Goal: Task Accomplishment & Management: Manage account settings

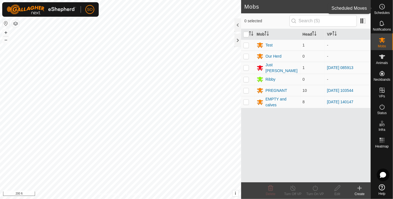
click at [381, 5] on icon at bounding box center [382, 6] width 7 height 7
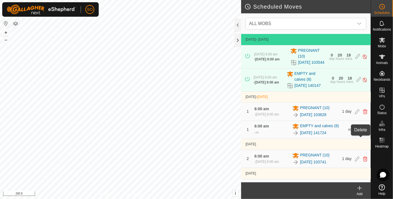
click at [363, 132] on icon at bounding box center [365, 129] width 4 height 5
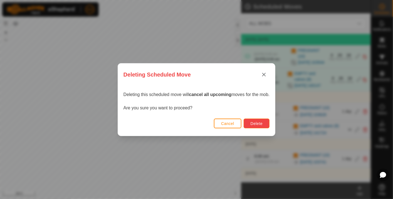
click at [257, 122] on span "Delete" at bounding box center [256, 123] width 12 height 4
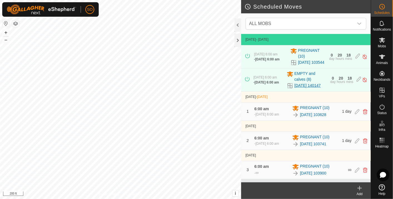
scroll to position [6, 0]
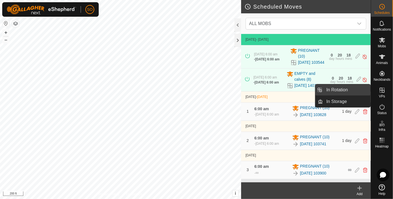
click at [337, 89] on link "In Rotation" at bounding box center [347, 89] width 48 height 11
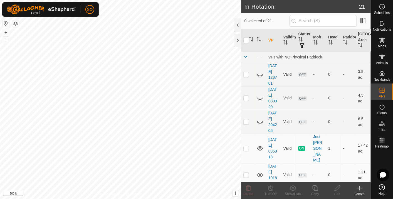
click at [360, 187] on icon at bounding box center [359, 188] width 7 height 7
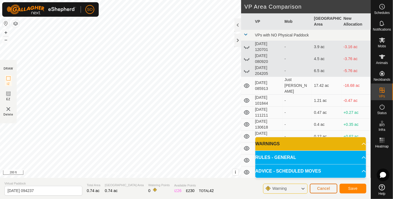
click at [324, 188] on span "Cancel" at bounding box center [323, 188] width 13 height 4
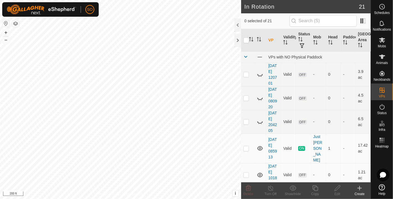
click at [359, 186] on icon at bounding box center [359, 188] width 0 height 4
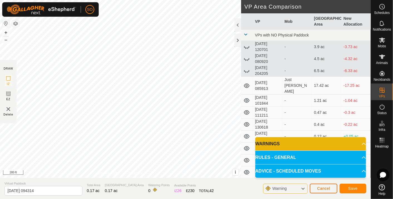
click at [325, 187] on span "Cancel" at bounding box center [323, 188] width 13 height 4
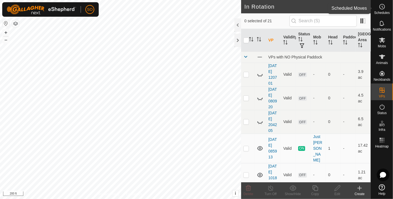
click at [383, 7] on icon at bounding box center [382, 6] width 7 height 7
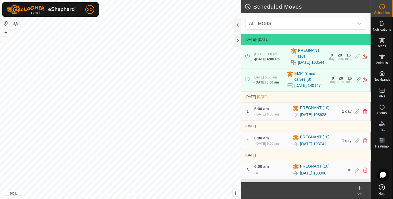
scroll to position [6, 0]
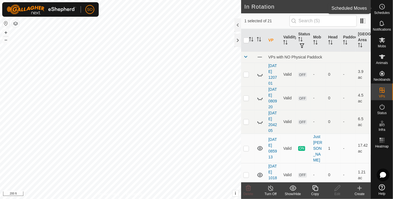
click at [383, 7] on icon at bounding box center [382, 6] width 7 height 7
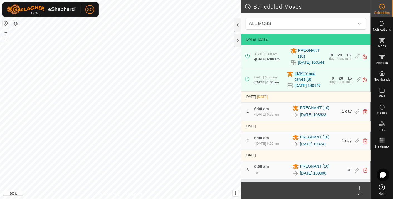
click at [300, 82] on span "EMPTY and calves (8)" at bounding box center [310, 77] width 33 height 12
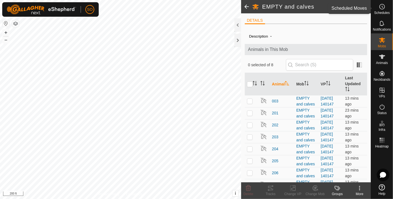
click at [381, 4] on circle at bounding box center [381, 6] width 5 height 5
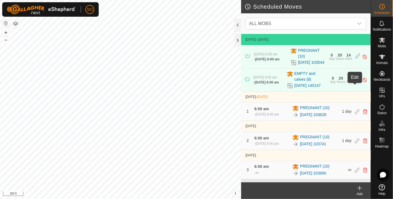
click at [356, 83] on icon at bounding box center [358, 80] width 4 height 6
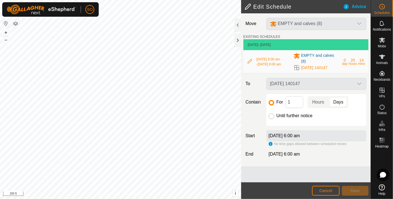
click at [272, 116] on input "Until further notice" at bounding box center [272, 116] width 6 height 6
radio input "true"
click at [354, 189] on span "Save" at bounding box center [354, 190] width 9 height 4
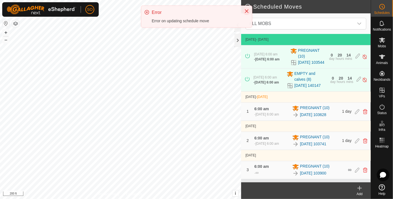
click at [247, 9] on icon "Close" at bounding box center [246, 11] width 4 height 4
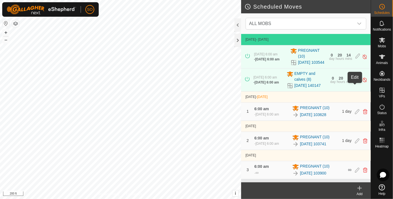
click at [356, 83] on icon at bounding box center [358, 80] width 4 height 6
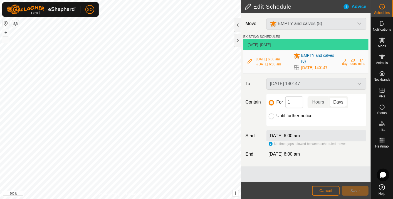
click at [270, 115] on input "Until further notice" at bounding box center [272, 116] width 6 height 6
radio input "true"
click at [356, 188] on span "Save" at bounding box center [354, 190] width 9 height 4
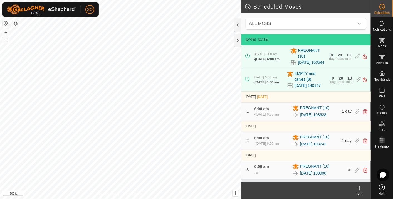
click at [361, 187] on icon at bounding box center [359, 188] width 7 height 7
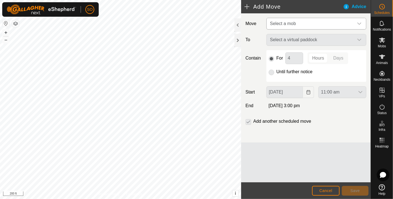
click at [359, 23] on icon "dropdown trigger" at bounding box center [359, 23] width 4 height 4
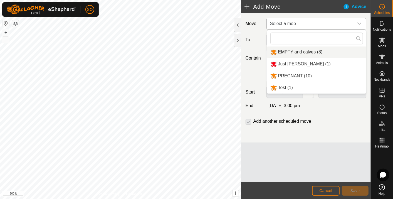
click at [288, 49] on li "EMPTY and calves (8)" at bounding box center [316, 51] width 99 height 11
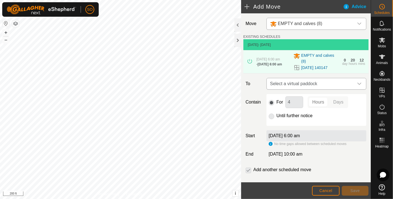
click at [357, 83] on icon "dropdown trigger" at bounding box center [359, 83] width 4 height 4
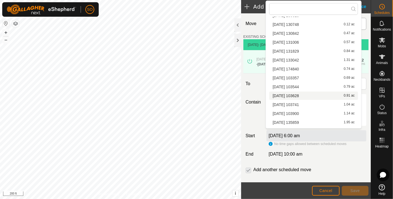
scroll to position [79, 0]
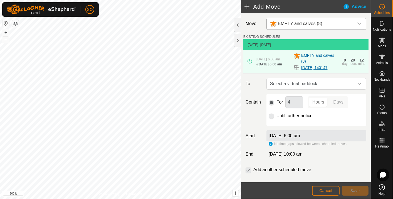
click at [321, 67] on link "[DATE] 140147" at bounding box center [314, 68] width 26 height 6
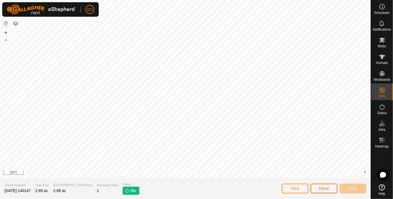
click at [326, 188] on span "Close" at bounding box center [324, 188] width 11 height 4
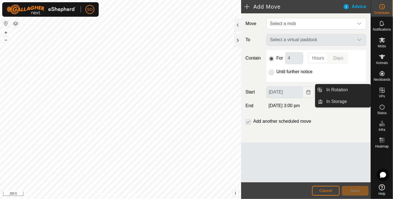
click at [379, 88] on icon at bounding box center [381, 90] width 5 height 5
click at [341, 87] on link "In Rotation" at bounding box center [347, 89] width 48 height 11
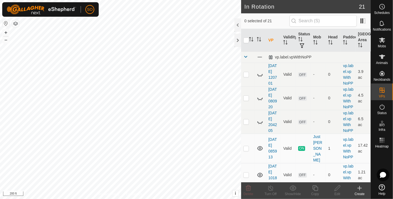
click at [362, 188] on icon at bounding box center [359, 188] width 7 height 7
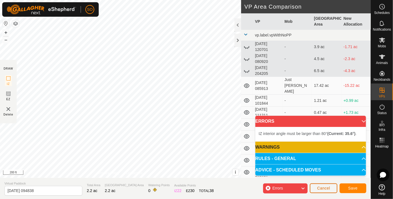
click at [327, 186] on span "Cancel" at bounding box center [323, 188] width 13 height 4
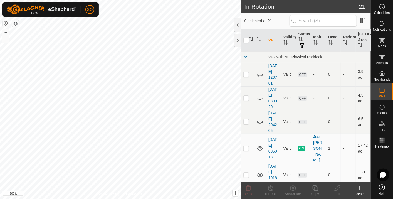
click at [359, 187] on icon at bounding box center [359, 188] width 0 height 4
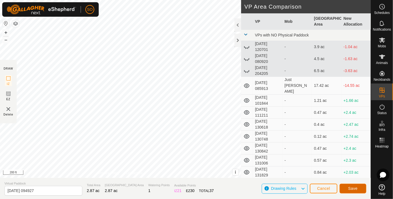
click at [353, 188] on span "Save" at bounding box center [352, 188] width 9 height 4
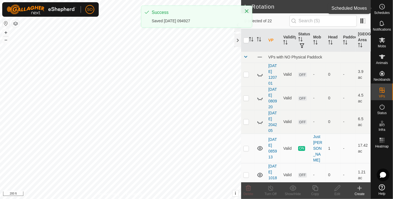
click at [381, 4] on circle at bounding box center [381, 6] width 5 height 5
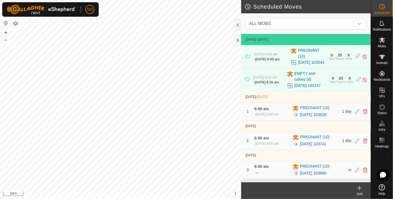
click at [359, 186] on icon at bounding box center [359, 188] width 7 height 7
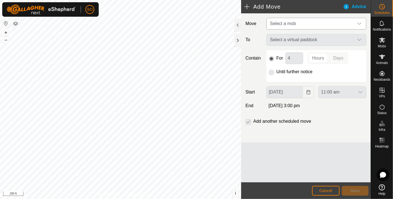
click at [361, 22] on icon "dropdown trigger" at bounding box center [359, 23] width 4 height 4
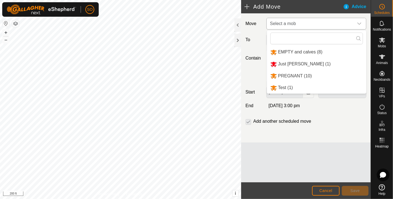
click at [295, 49] on li "EMPTY and calves (8)" at bounding box center [316, 51] width 99 height 11
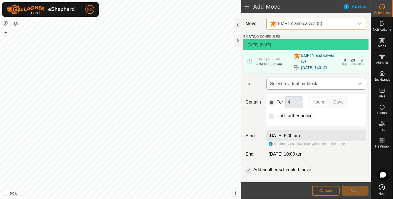
click at [357, 83] on icon "dropdown trigger" at bounding box center [359, 83] width 4 height 4
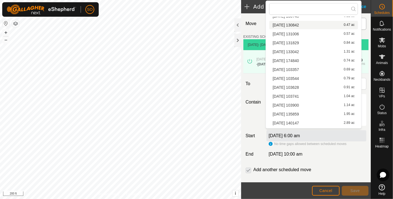
scroll to position [97, 0]
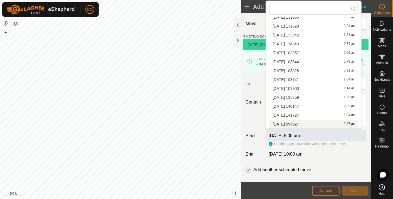
click at [301, 121] on li "[DATE] 094927 2.87 ac" at bounding box center [313, 124] width 89 height 8
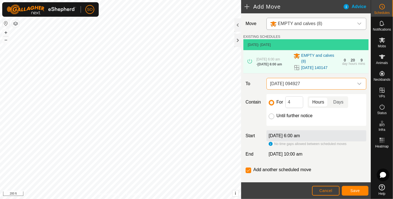
click at [270, 117] on input "Until further notice" at bounding box center [272, 116] width 6 height 6
radio input "true"
checkbox input "false"
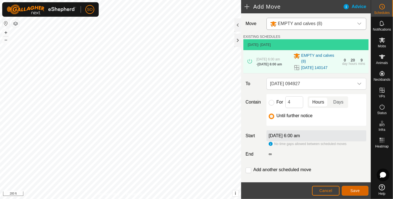
click at [355, 189] on span "Save" at bounding box center [354, 190] width 9 height 4
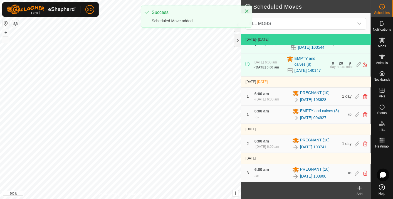
scroll to position [24, 0]
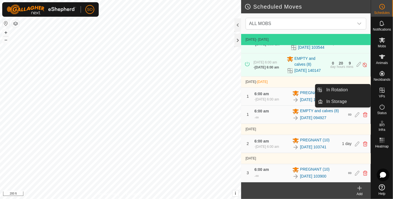
click at [381, 89] on icon at bounding box center [382, 90] width 7 height 7
click at [349, 87] on link "In Rotation" at bounding box center [347, 89] width 48 height 11
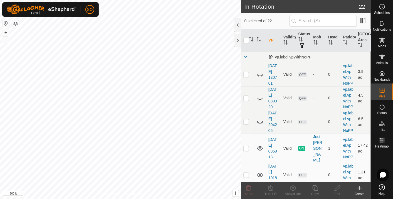
click at [361, 185] on icon at bounding box center [359, 188] width 7 height 7
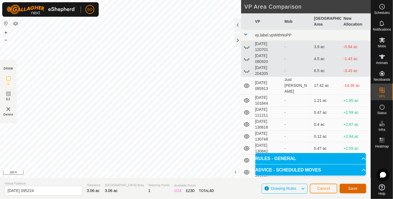
click at [351, 187] on span "Save" at bounding box center [352, 188] width 9 height 4
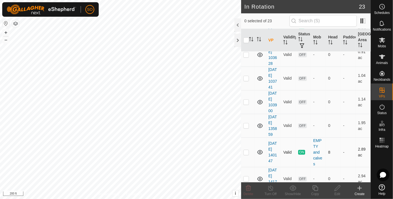
scroll to position [428, 0]
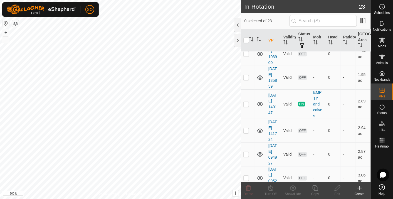
click at [247, 175] on p-checkbox at bounding box center [246, 177] width 6 height 4
checkbox input "true"
click at [337, 187] on icon at bounding box center [337, 188] width 7 height 7
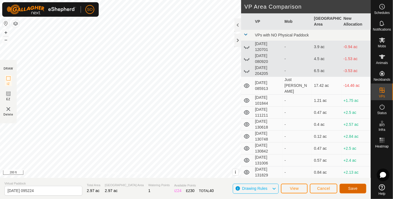
click at [349, 187] on span "Save" at bounding box center [352, 188] width 9 height 4
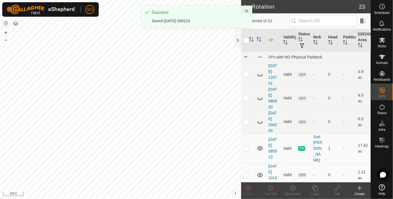
click at [360, 186] on icon at bounding box center [359, 188] width 7 height 7
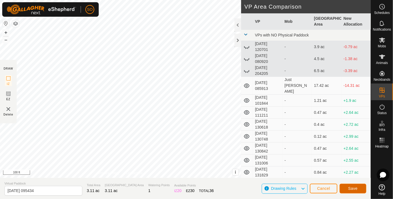
click at [351, 187] on span "Save" at bounding box center [352, 188] width 9 height 4
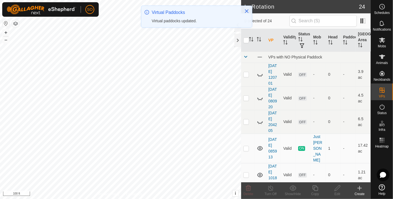
click at [359, 187] on icon at bounding box center [359, 188] width 7 height 7
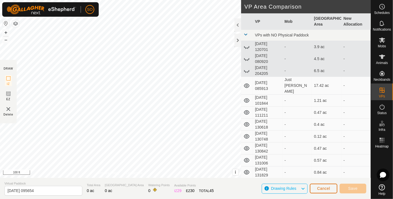
click at [325, 185] on button "Cancel" at bounding box center [324, 188] width 28 height 10
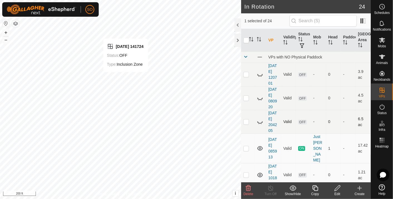
checkbox input "false"
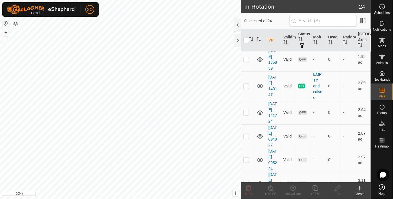
scroll to position [451, 0]
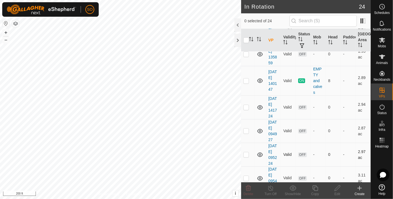
click at [245, 152] on p-checkbox at bounding box center [246, 154] width 6 height 4
checkbox input "true"
click at [337, 188] on icon at bounding box center [337, 188] width 7 height 7
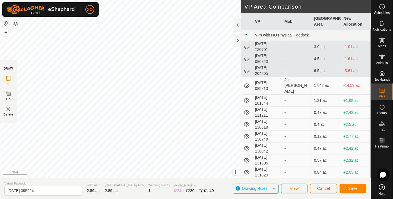
click at [325, 188] on span "Cancel" at bounding box center [323, 188] width 13 height 4
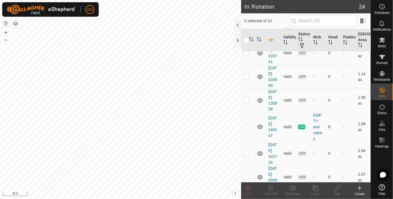
scroll to position [451, 0]
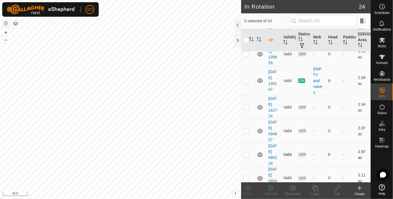
click at [246, 152] on p-checkbox at bounding box center [246, 154] width 6 height 4
checkbox input "true"
click at [337, 187] on icon at bounding box center [337, 188] width 7 height 7
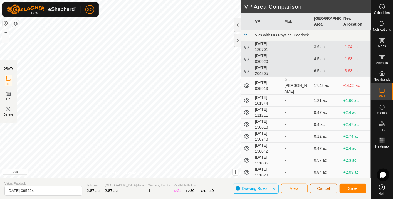
click at [321, 188] on span "Cancel" at bounding box center [323, 188] width 13 height 4
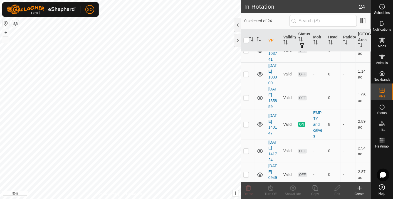
scroll to position [451, 0]
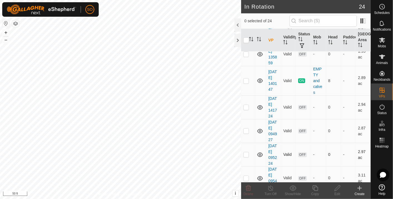
click at [245, 152] on p-checkbox at bounding box center [246, 154] width 6 height 4
checkbox input "true"
click at [360, 185] on icon at bounding box center [359, 188] width 7 height 7
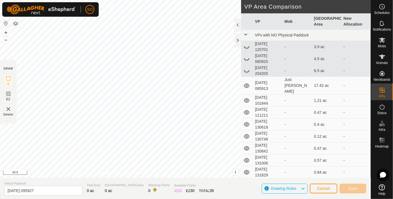
click at [242, 159] on div "DRAW IZ EZ Delete Privacy Policy Contact Us + – ⇧ i This application includes H…" at bounding box center [185, 89] width 371 height 178
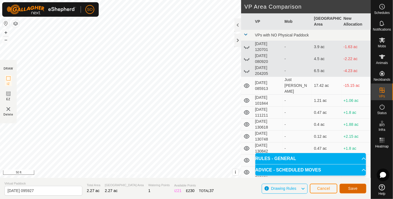
click at [356, 187] on span "Save" at bounding box center [352, 188] width 9 height 4
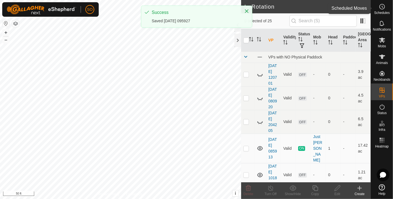
click at [382, 5] on icon at bounding box center [382, 6] width 7 height 7
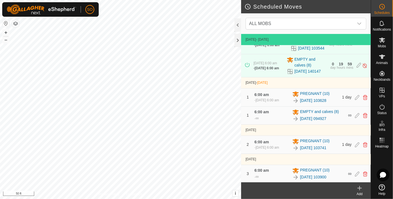
scroll to position [24, 0]
click at [361, 186] on icon at bounding box center [359, 188] width 7 height 7
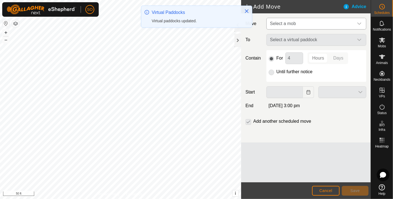
click at [362, 24] on div "dropdown trigger" at bounding box center [359, 23] width 11 height 11
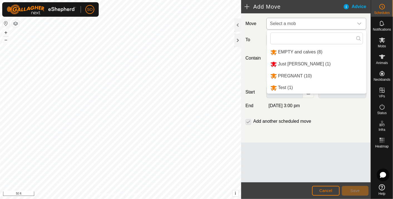
click at [299, 49] on li "EMPTY and calves (8)" at bounding box center [316, 51] width 99 height 11
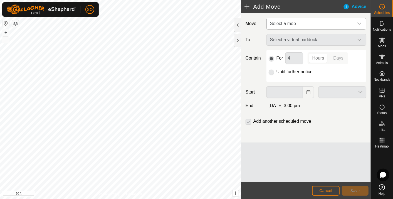
type input "[DATE]"
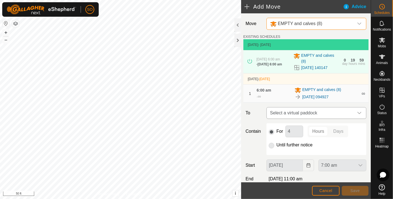
click at [357, 113] on icon "dropdown trigger" at bounding box center [359, 113] width 4 height 4
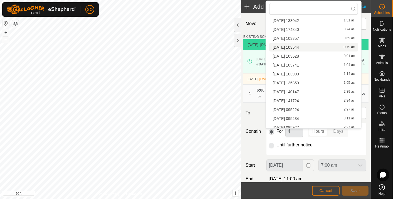
scroll to position [114, 0]
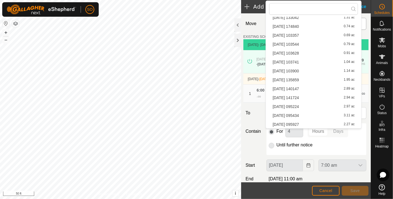
click at [301, 122] on li "[DATE] 095927 2.27 ac" at bounding box center [313, 124] width 89 height 8
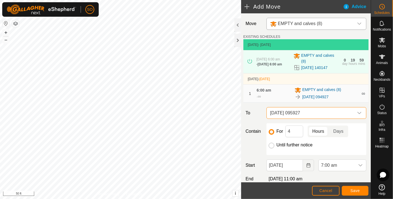
click at [270, 147] on input "Until further notice" at bounding box center [272, 146] width 6 height 6
radio input "true"
checkbox input "false"
click at [306, 166] on icon "Choose Date" at bounding box center [308, 165] width 4 height 4
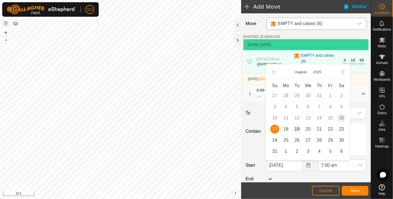
click at [295, 127] on span "19" at bounding box center [296, 129] width 9 height 9
type input "[DATE]"
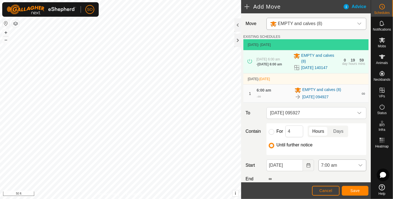
click at [358, 165] on icon "dropdown trigger" at bounding box center [360, 165] width 4 height 4
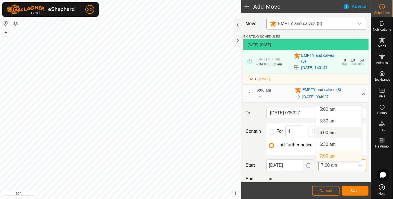
click at [327, 130] on li "6:00 am" at bounding box center [338, 132] width 45 height 11
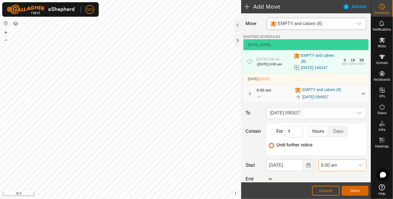
click at [356, 189] on span "Save" at bounding box center [354, 190] width 9 height 4
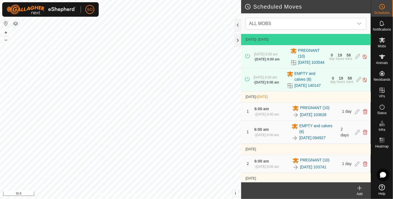
click at [361, 188] on icon at bounding box center [359, 188] width 7 height 7
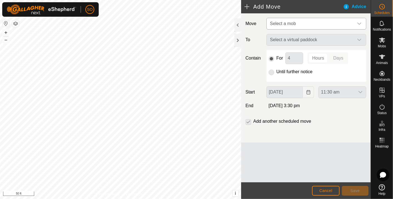
click at [359, 24] on icon "dropdown trigger" at bounding box center [359, 23] width 4 height 4
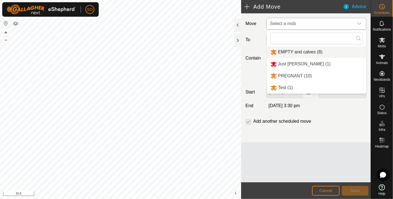
click at [293, 49] on li "EMPTY and calves (8)" at bounding box center [316, 51] width 99 height 11
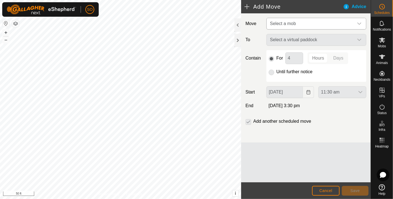
type input "[DATE]"
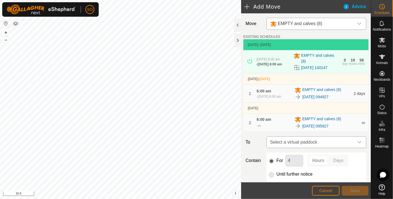
click at [357, 143] on icon "dropdown trigger" at bounding box center [359, 142] width 4 height 4
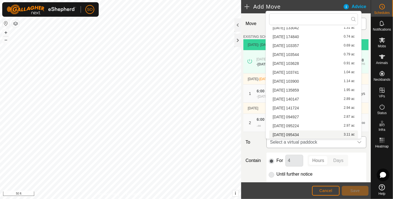
scroll to position [114, 0]
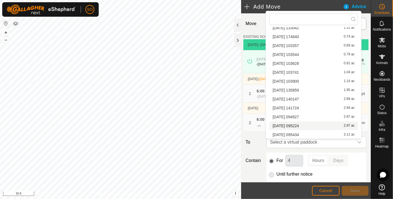
click at [299, 123] on li "[DATE] 095224 2.97 ac" at bounding box center [313, 125] width 89 height 8
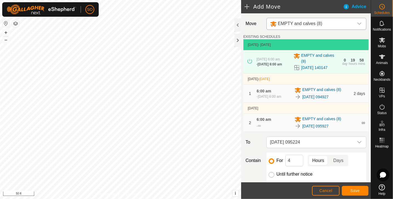
click at [269, 175] on input "Until further notice" at bounding box center [272, 175] width 6 height 6
radio input "true"
checkbox input "false"
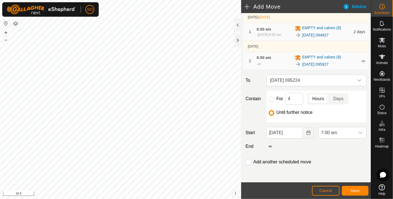
scroll to position [63, 0]
click at [306, 131] on icon "Choose Date" at bounding box center [308, 132] width 4 height 4
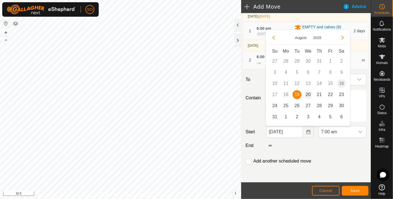
click at [308, 92] on span "20" at bounding box center [308, 94] width 9 height 9
type input "[DATE]"
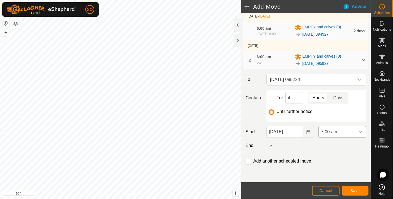
click at [358, 131] on icon "dropdown trigger" at bounding box center [360, 132] width 4 height 4
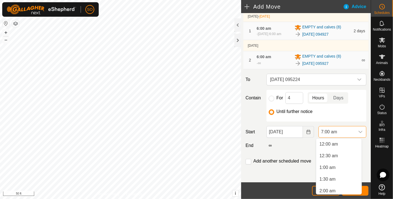
scroll to position [119, 0]
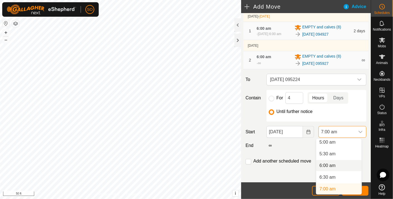
click at [332, 164] on li "6:00 am" at bounding box center [338, 165] width 45 height 11
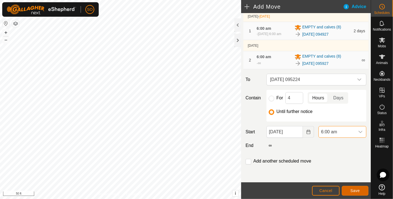
click at [356, 189] on span "Save" at bounding box center [354, 190] width 9 height 4
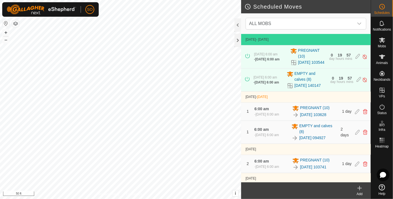
click at [361, 186] on icon at bounding box center [359, 188] width 7 height 7
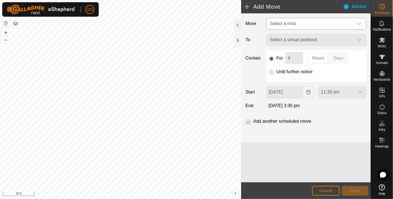
click at [361, 23] on icon "dropdown trigger" at bounding box center [359, 23] width 4 height 4
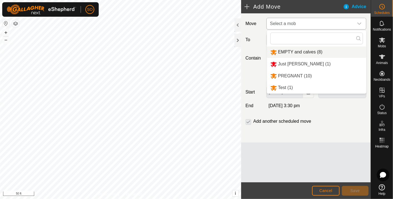
click at [302, 50] on li "EMPTY and calves (8)" at bounding box center [316, 51] width 99 height 11
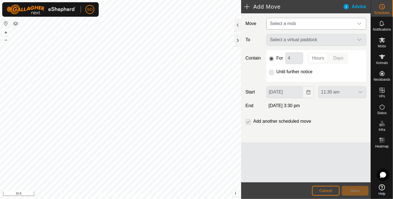
type input "[DATE]"
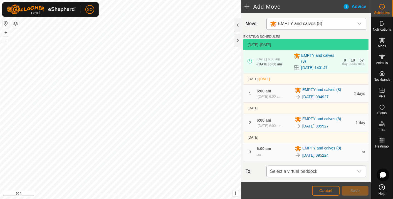
click at [357, 171] on icon "dropdown trigger" at bounding box center [359, 171] width 4 height 4
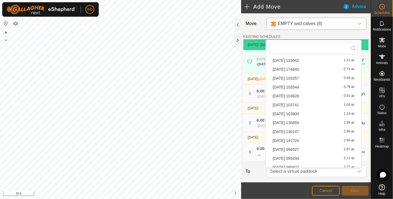
scroll to position [114, 0]
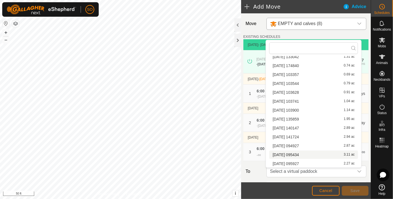
click at [302, 153] on li "[DATE] 095434 3.11 ac" at bounding box center [313, 154] width 89 height 8
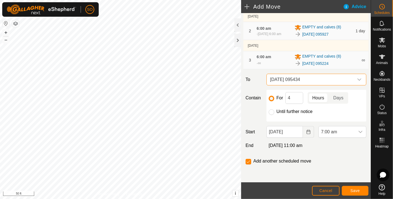
scroll to position [93, 0]
click at [269, 112] on input "Until further notice" at bounding box center [272, 112] width 6 height 6
radio input "true"
checkbox input "false"
click at [306, 133] on icon "Choose Date" at bounding box center [308, 132] width 4 height 4
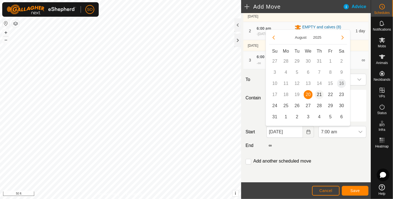
click at [318, 92] on span "21" at bounding box center [319, 94] width 9 height 9
type input "[DATE]"
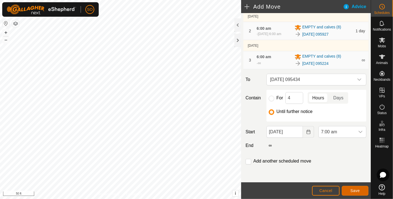
click at [355, 188] on span "Save" at bounding box center [354, 190] width 9 height 4
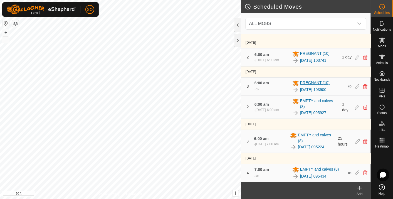
scroll to position [115, 0]
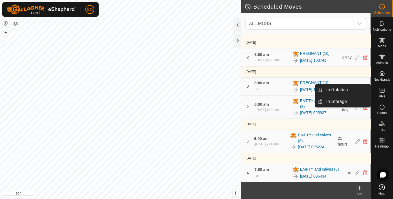
click at [382, 90] on icon at bounding box center [381, 90] width 5 height 5
click at [342, 87] on link "In Rotation" at bounding box center [347, 89] width 48 height 11
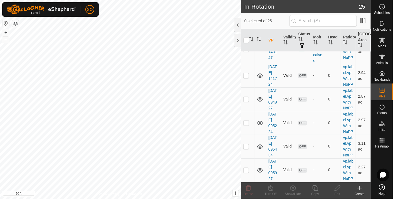
scroll to position [615, 0]
click at [383, 6] on icon at bounding box center [382, 6] width 7 height 7
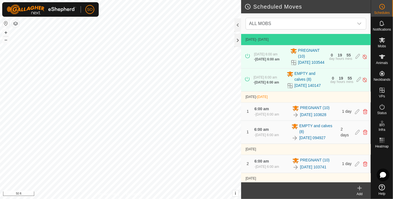
click at [358, 187] on icon at bounding box center [359, 188] width 7 height 7
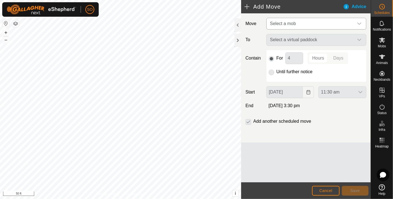
click at [360, 23] on icon "dropdown trigger" at bounding box center [359, 23] width 4 height 4
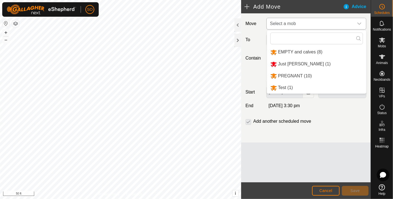
click at [297, 50] on li "EMPTY and calves (8)" at bounding box center [316, 51] width 99 height 11
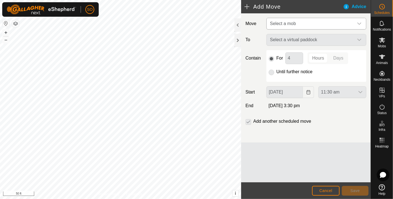
type input "[DATE]"
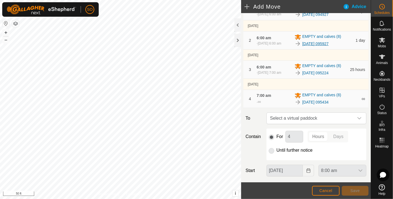
scroll to position [93, 0]
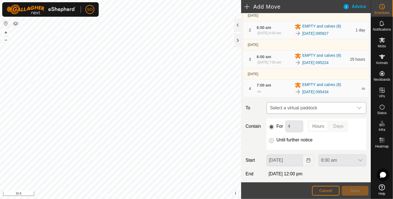
click at [357, 107] on icon "dropdown trigger" at bounding box center [359, 108] width 4 height 4
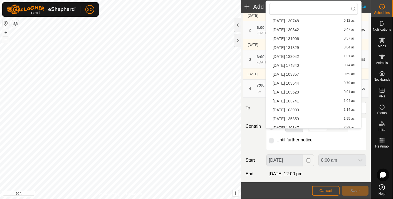
scroll to position [114, 0]
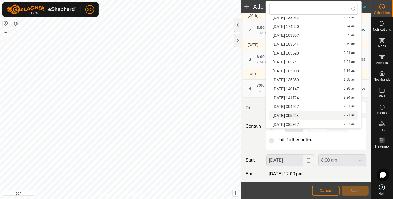
click at [296, 113] on li "[DATE] 095224 2.97 ac" at bounding box center [313, 115] width 89 height 8
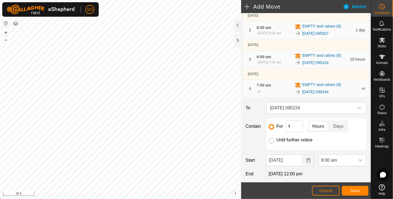
click at [270, 140] on input "Until further notice" at bounding box center [272, 141] width 6 height 6
radio input "true"
checkbox input "false"
click at [306, 161] on icon "Choose Date" at bounding box center [308, 160] width 4 height 4
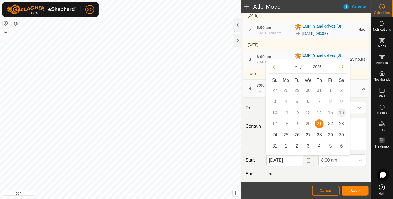
click at [308, 123] on td "20" at bounding box center [307, 123] width 11 height 11
click at [307, 122] on td "20" at bounding box center [307, 123] width 11 height 11
click at [328, 190] on span "Cancel" at bounding box center [325, 190] width 13 height 4
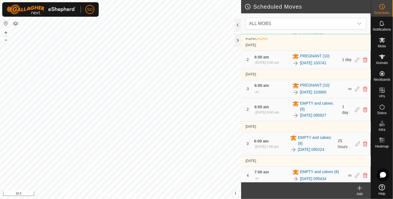
scroll to position [115, 0]
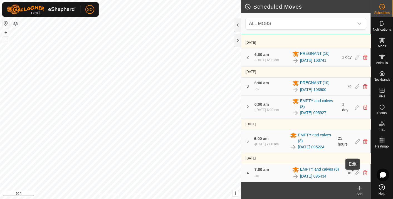
click at [355, 173] on icon at bounding box center [357, 172] width 4 height 5
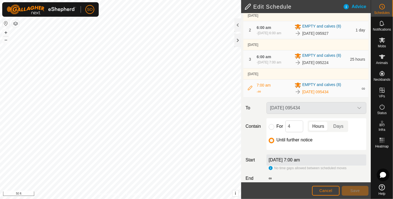
scroll to position [101, 0]
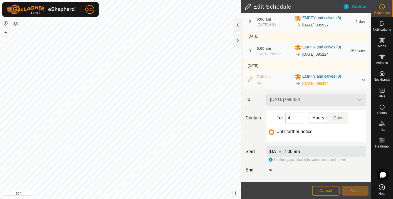
click at [314, 151] on div "[DATE] 7:00 am" at bounding box center [316, 151] width 100 height 11
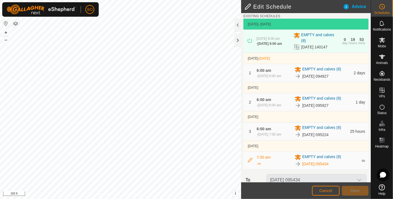
scroll to position [0, 0]
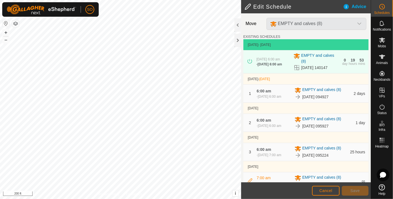
click at [354, 23] on div "EMPTY and calves (8)" at bounding box center [316, 24] width 104 height 12
click at [353, 24] on div "EMPTY and calves (8)" at bounding box center [316, 24] width 104 height 12
click at [322, 189] on span "Cancel" at bounding box center [325, 190] width 13 height 4
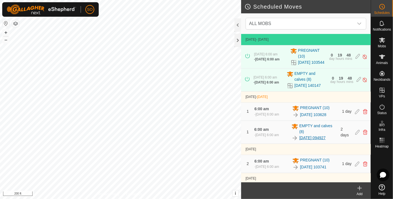
click at [324, 141] on link "[DATE] 094927" at bounding box center [312, 138] width 26 height 6
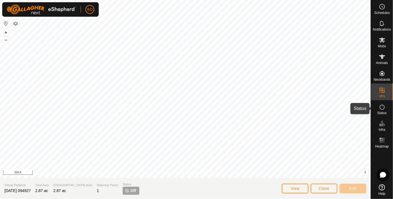
click at [379, 100] on div "Schedules Notifications Mobs Animals Neckbands VPs Status Infra Heatmap Help Pr…" at bounding box center [196, 99] width 393 height 199
click at [384, 7] on icon at bounding box center [382, 6] width 7 height 7
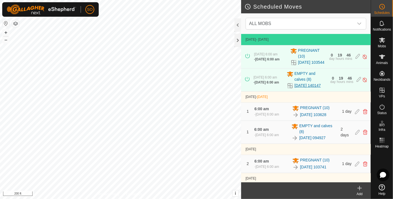
click at [299, 88] on link "[DATE] 140147" at bounding box center [307, 86] width 26 height 6
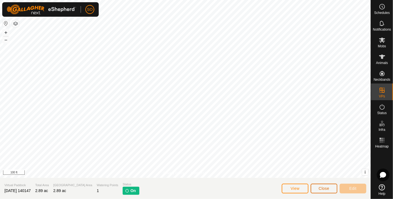
click at [321, 186] on span "Close" at bounding box center [324, 188] width 11 height 4
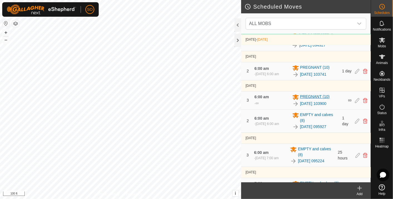
scroll to position [115, 0]
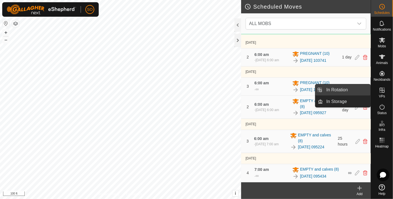
click at [347, 88] on link "In Rotation" at bounding box center [347, 89] width 48 height 11
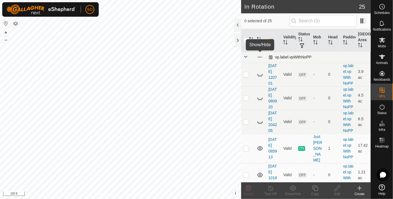
click at [259, 56] on span at bounding box center [260, 57] width 6 height 6
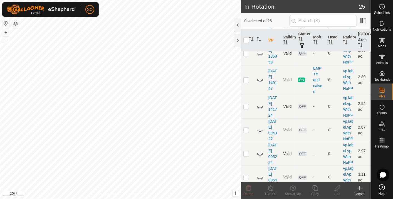
scroll to position [463, 0]
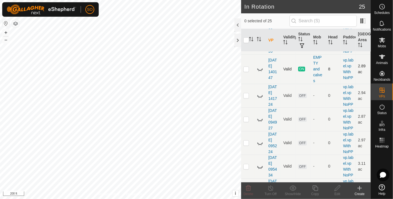
click at [246, 71] on p-checkbox at bounding box center [246, 69] width 6 height 4
checkbox input "false"
click at [262, 72] on icon at bounding box center [260, 69] width 7 height 7
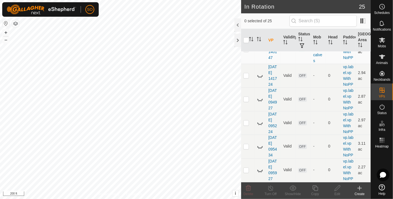
scroll to position [556, 0]
click at [259, 103] on icon at bounding box center [260, 99] width 7 height 7
click at [260, 101] on icon at bounding box center [260, 99] width 6 height 4
click at [259, 103] on icon at bounding box center [260, 99] width 7 height 7
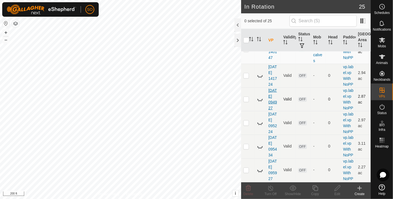
click at [271, 147] on div "In Rotation 25 0 selected of 25 VP Validity Status Mob Head Paddock Grazing Are…" at bounding box center [185, 99] width 371 height 199
click at [260, 103] on icon at bounding box center [260, 99] width 7 height 7
click at [259, 51] on icon at bounding box center [260, 49] width 6 height 4
click at [259, 52] on icon at bounding box center [260, 49] width 7 height 7
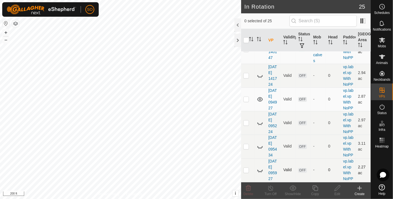
click at [259, 167] on icon at bounding box center [260, 170] width 7 height 7
click at [260, 120] on icon at bounding box center [260, 123] width 7 height 7
click at [259, 143] on icon at bounding box center [260, 146] width 7 height 7
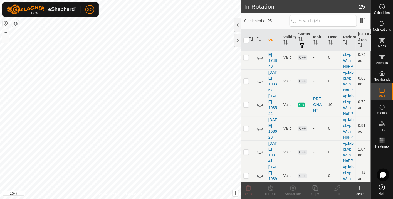
scroll to position [0, 0]
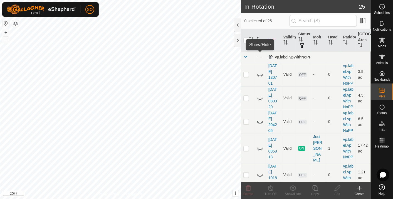
click at [259, 56] on span at bounding box center [260, 57] width 6 height 6
click at [244, 150] on p-checkbox at bounding box center [246, 148] width 6 height 4
checkbox input "true"
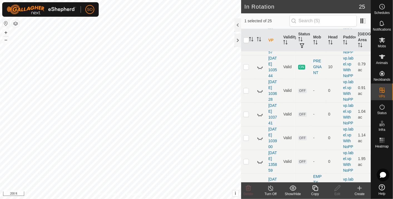
scroll to position [401, 0]
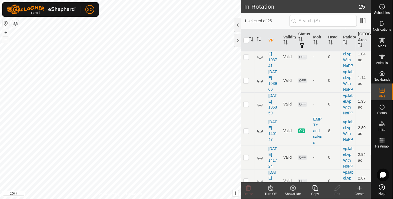
click at [246, 12] on p-checkbox at bounding box center [246, 9] width 6 height 4
checkbox input "true"
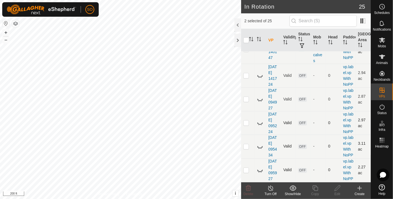
scroll to position [492, 0]
click at [248, 51] on p-checkbox at bounding box center [246, 49] width 6 height 4
click at [260, 52] on icon at bounding box center [260, 49] width 7 height 7
click at [246, 51] on p-checkbox at bounding box center [246, 49] width 6 height 4
checkbox input "false"
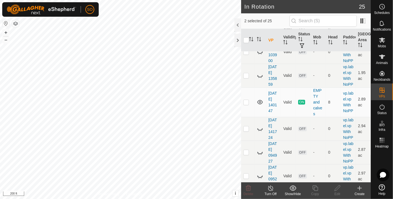
scroll to position [399, 0]
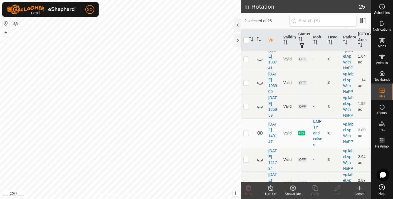
click at [259, 15] on icon at bounding box center [260, 12] width 7 height 7
click at [244, 14] on p-checkbox at bounding box center [246, 11] width 6 height 4
checkbox input "false"
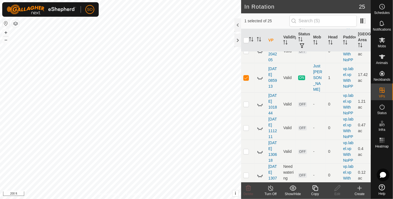
scroll to position [59, 0]
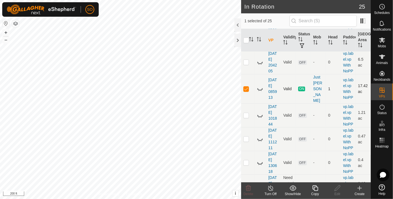
click at [245, 91] on p-checkbox at bounding box center [246, 88] width 6 height 4
checkbox input "false"
click at [259, 92] on icon at bounding box center [260, 88] width 7 height 7
